Goal: Task Accomplishment & Management: Use online tool/utility

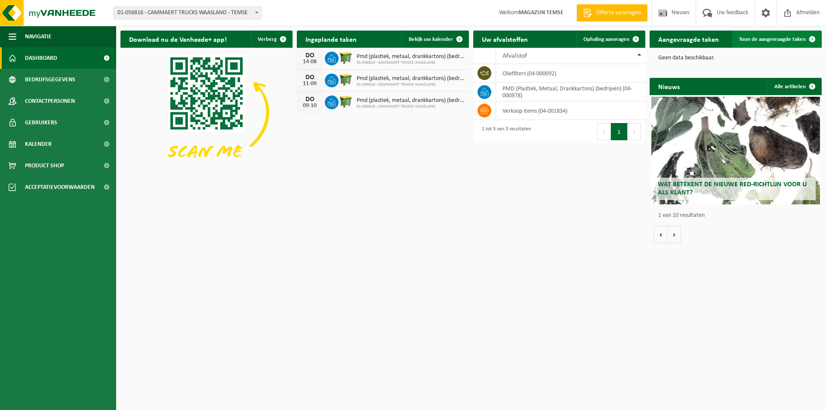
click at [756, 38] on span "Toon de aangevraagde taken" at bounding box center [772, 40] width 67 height 6
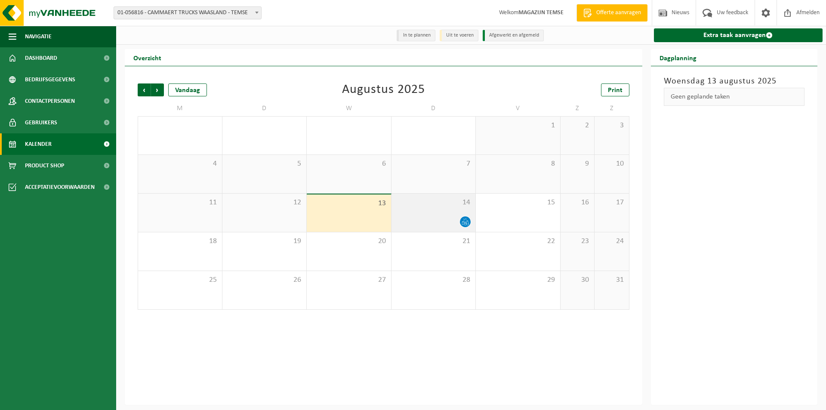
click at [447, 214] on div "14" at bounding box center [433, 213] width 84 height 38
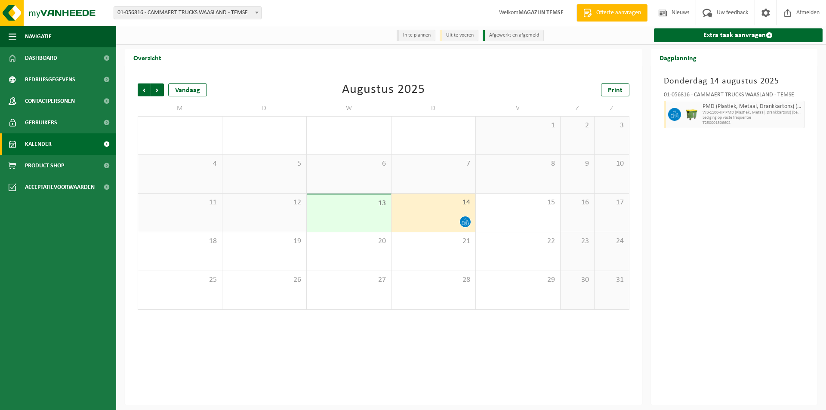
click at [353, 219] on div "13" at bounding box center [349, 212] width 84 height 37
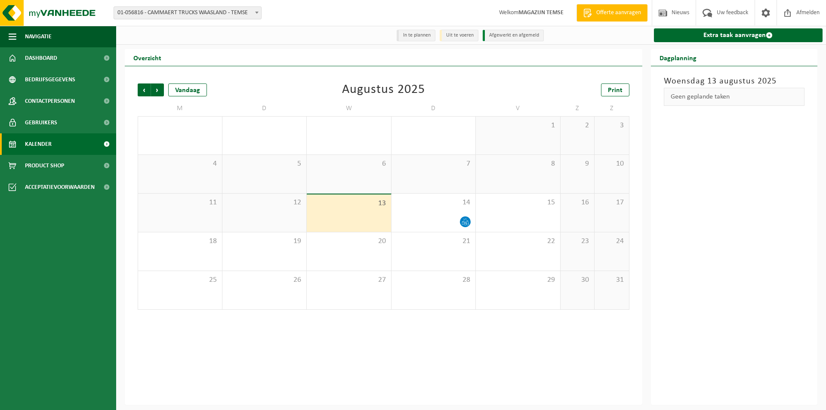
click at [455, 38] on li "Uit te voeren" at bounding box center [459, 36] width 39 height 12
click at [183, 94] on div "Vandaag" at bounding box center [187, 89] width 39 height 13
click at [457, 210] on div "14" at bounding box center [433, 213] width 84 height 38
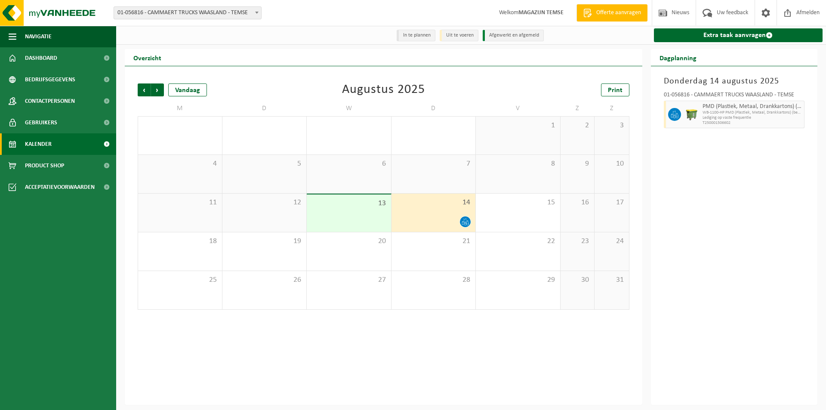
click at [346, 204] on span "13" at bounding box center [349, 203] width 76 height 9
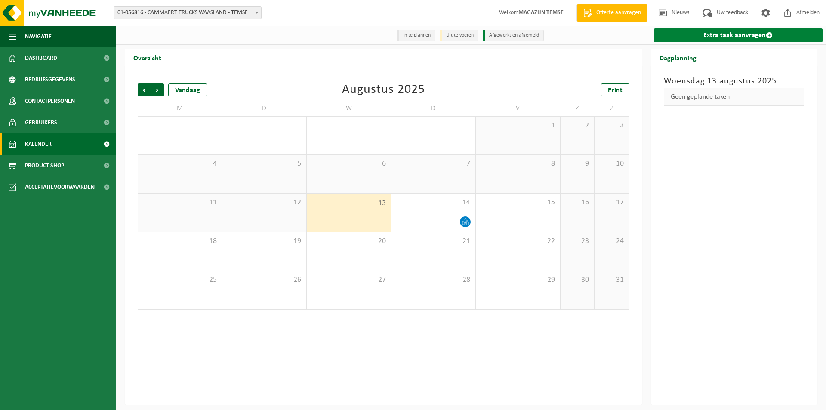
click at [703, 35] on link "Extra taak aanvragen" at bounding box center [738, 35] width 169 height 14
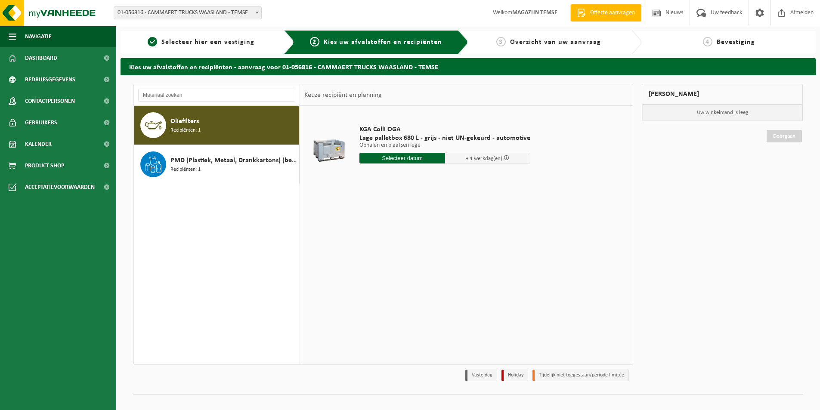
click at [413, 159] on input "text" at bounding box center [402, 158] width 86 height 11
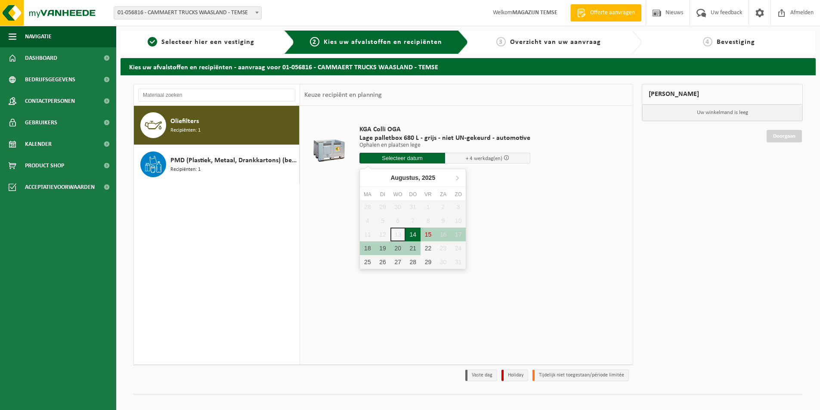
click at [412, 233] on div "14" at bounding box center [412, 235] width 15 height 14
type input "Van [DATE]"
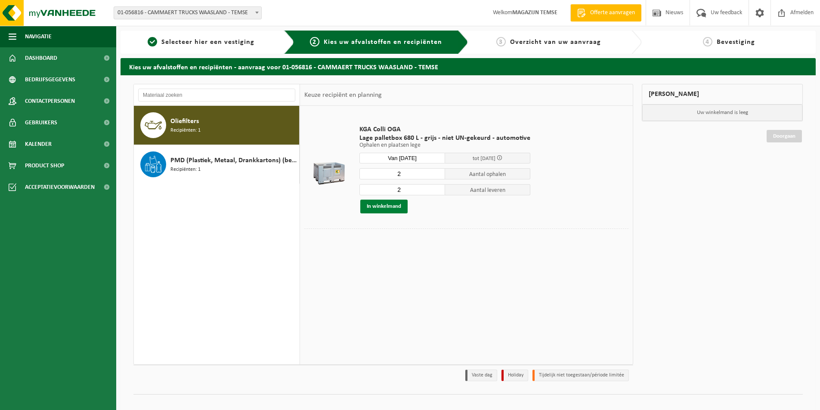
click at [386, 207] on button "In winkelmand" at bounding box center [383, 207] width 47 height 14
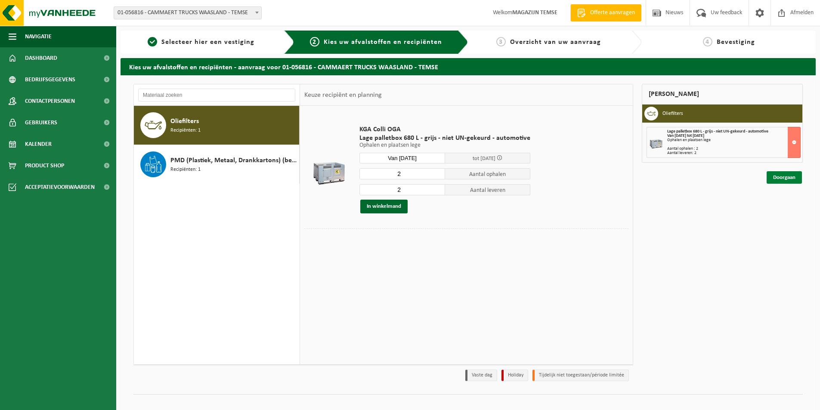
click at [777, 175] on link "Doorgaan" at bounding box center [783, 177] width 35 height 12
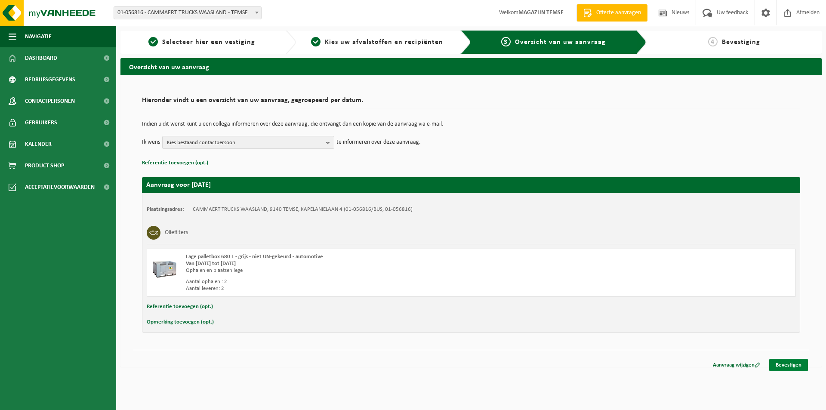
click at [785, 361] on link "Bevestigen" at bounding box center [788, 365] width 39 height 12
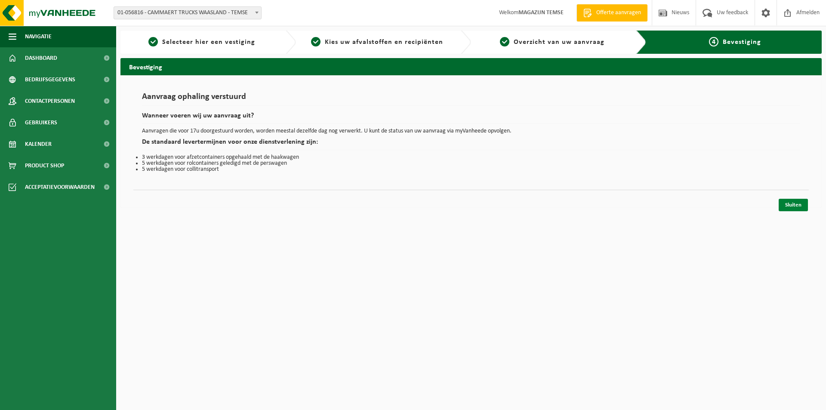
click at [799, 207] on link "Sluiten" at bounding box center [793, 205] width 29 height 12
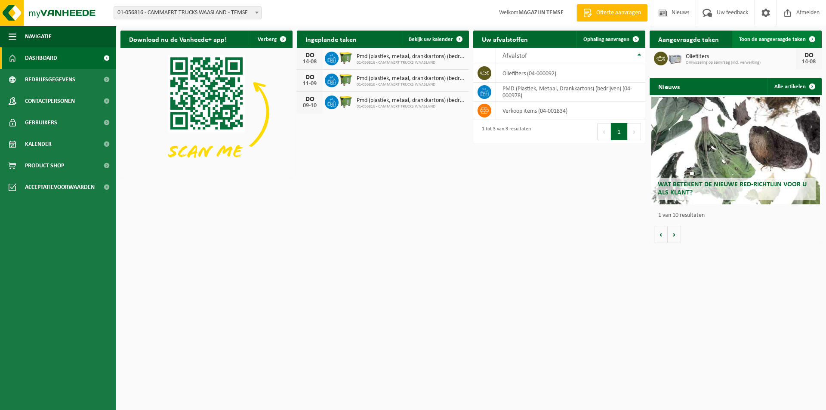
click at [750, 39] on span "Toon de aangevraagde taken" at bounding box center [772, 40] width 67 height 6
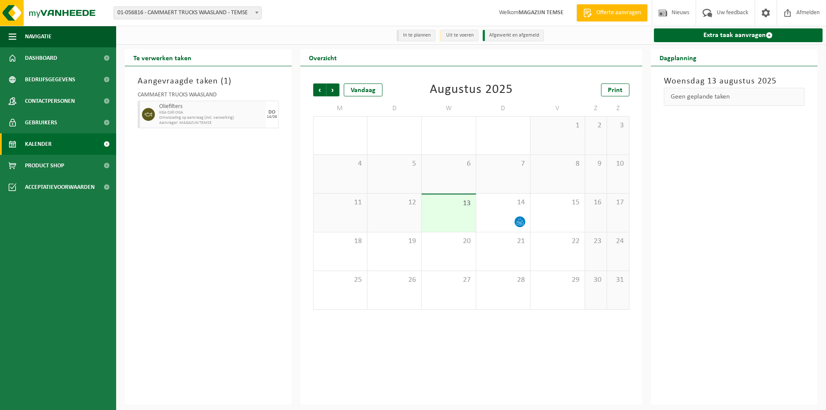
click at [462, 36] on li "Uit te voeren" at bounding box center [459, 36] width 39 height 12
click at [423, 39] on li "In te plannen" at bounding box center [416, 36] width 39 height 12
click at [323, 94] on span "Vorige" at bounding box center [319, 89] width 13 height 13
click at [520, 221] on div "1" at bounding box center [520, 221] width 11 height 11
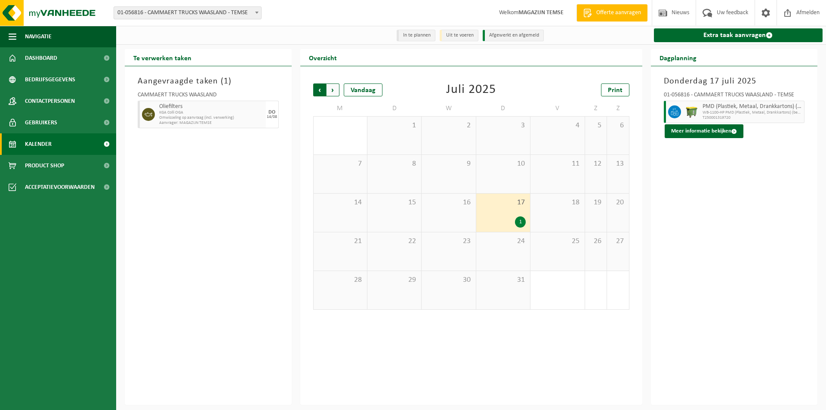
click at [333, 88] on span "Volgende" at bounding box center [333, 89] width 13 height 13
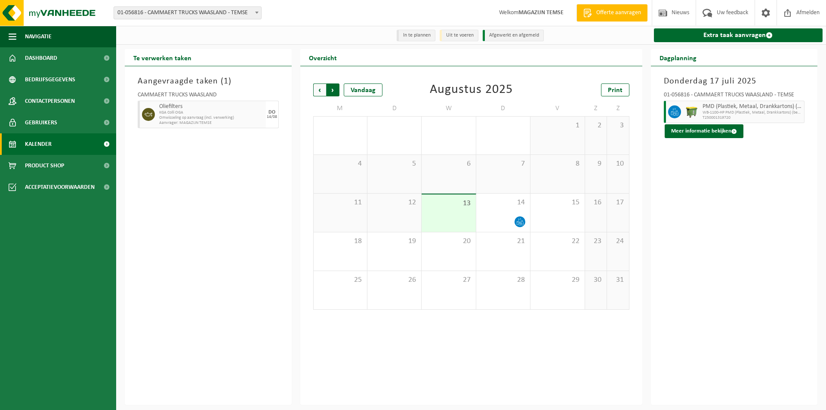
click at [316, 90] on span "Vorige" at bounding box center [319, 89] width 13 height 13
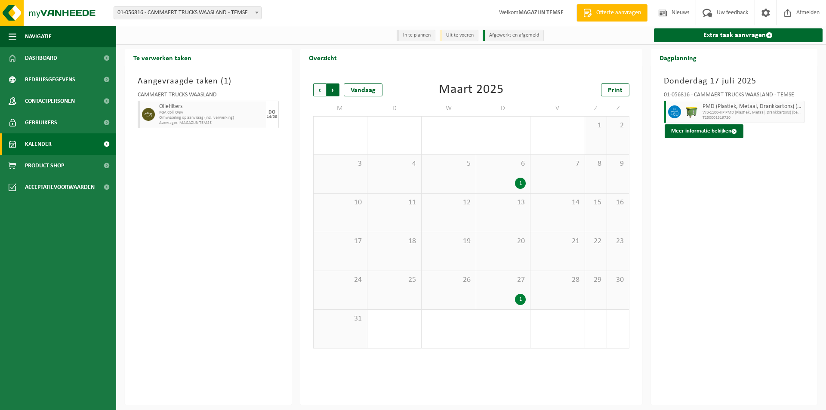
click at [316, 94] on span "Vorige" at bounding box center [319, 89] width 13 height 13
click at [334, 92] on span "Volgende" at bounding box center [333, 89] width 13 height 13
click at [523, 183] on div "1" at bounding box center [520, 183] width 11 height 11
click at [519, 299] on div "1" at bounding box center [520, 299] width 11 height 11
click at [333, 92] on span "Volgende" at bounding box center [333, 89] width 13 height 13
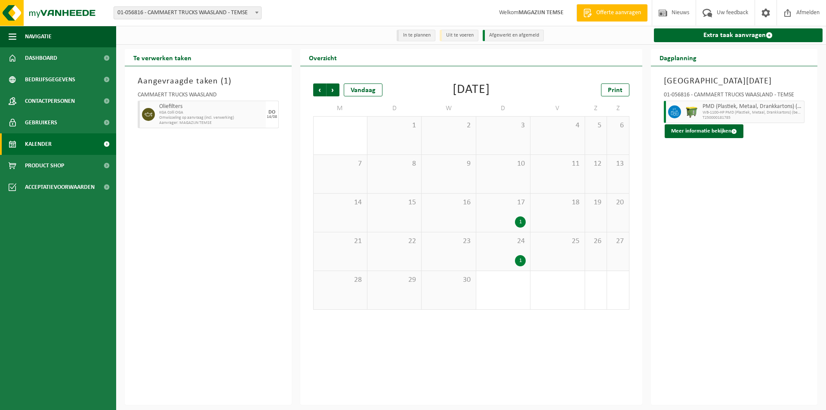
click at [526, 225] on div "17 1" at bounding box center [503, 213] width 54 height 38
click at [518, 253] on div "24 1" at bounding box center [503, 251] width 54 height 38
click at [333, 90] on span "Volgende" at bounding box center [333, 89] width 13 height 13
click at [526, 250] on div "22 1" at bounding box center [503, 251] width 54 height 38
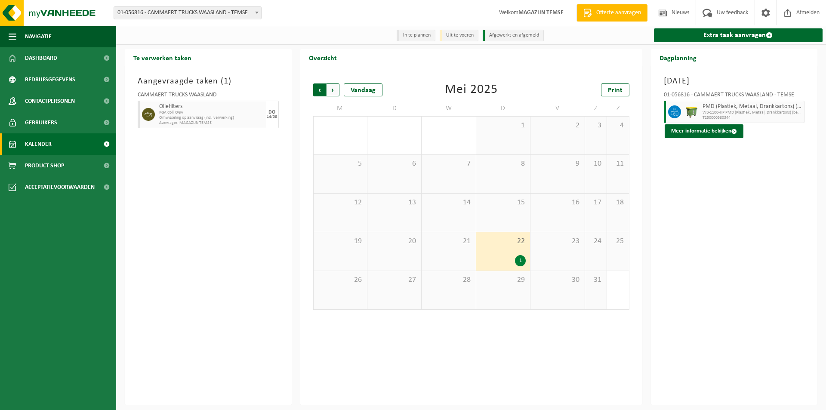
click at [330, 92] on span "Volgende" at bounding box center [333, 89] width 13 height 13
click at [512, 218] on div "1" at bounding box center [503, 221] width 45 height 11
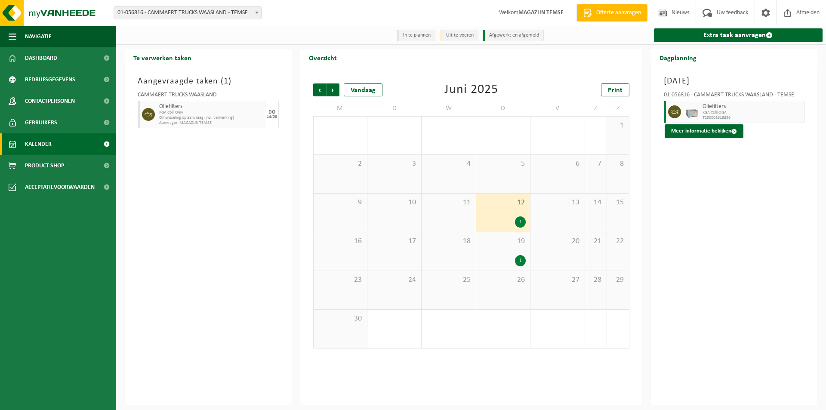
click at [519, 256] on div "1" at bounding box center [520, 260] width 11 height 11
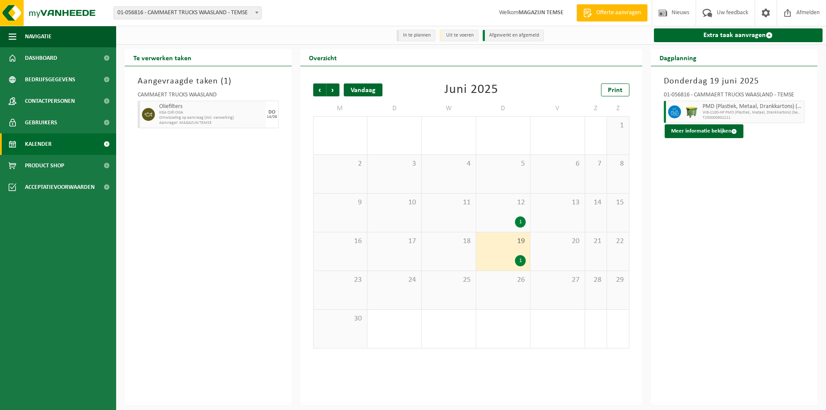
click at [358, 88] on div "Vandaag" at bounding box center [363, 89] width 39 height 13
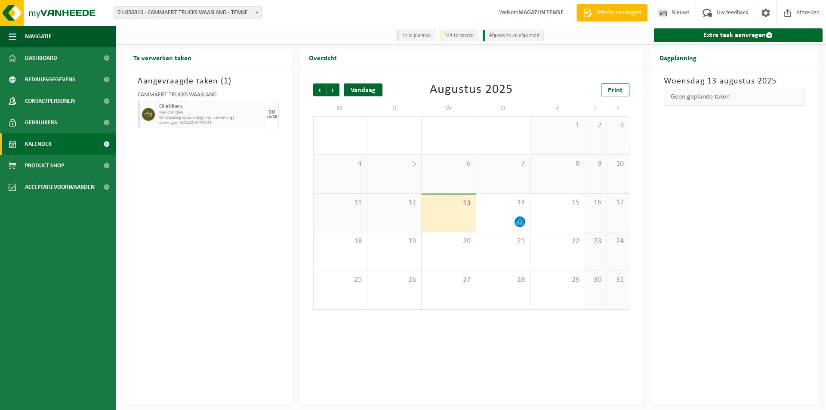
click at [365, 88] on div "Vandaag" at bounding box center [363, 89] width 39 height 13
click at [415, 36] on li "In te plannen" at bounding box center [416, 36] width 39 height 12
